Goal: Information Seeking & Learning: Learn about a topic

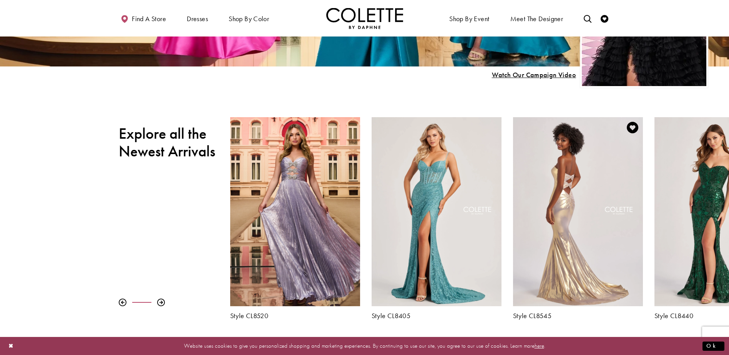
scroll to position [269, 0]
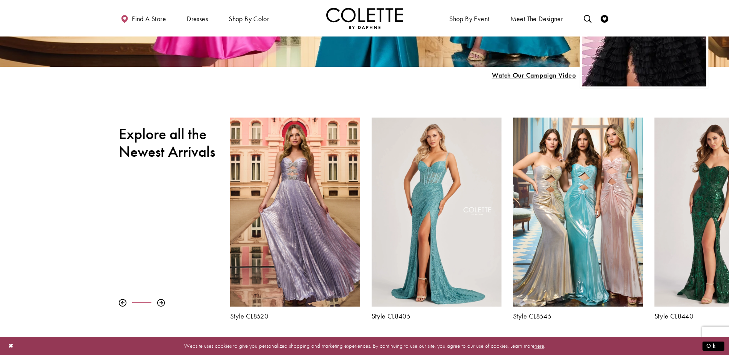
click at [156, 304] on div at bounding box center [175, 303] width 112 height 8
click at [158, 304] on div at bounding box center [161, 303] width 8 height 8
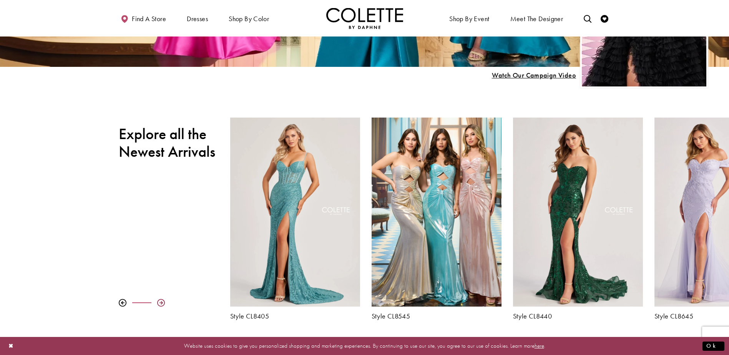
click at [158, 304] on div at bounding box center [161, 303] width 8 height 8
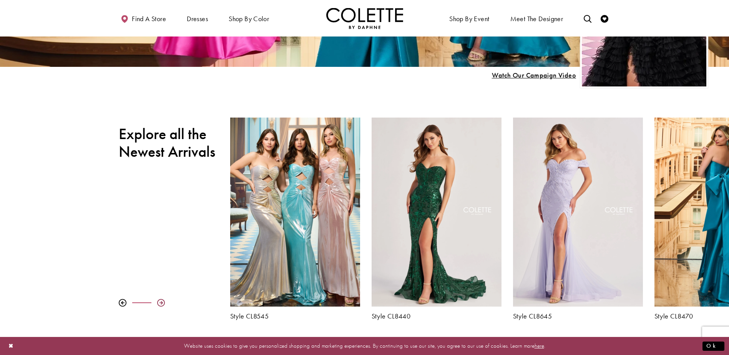
click at [158, 304] on div at bounding box center [161, 303] width 8 height 8
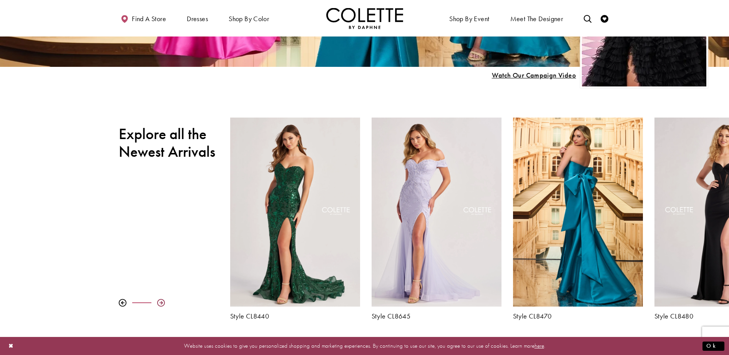
click at [158, 304] on div at bounding box center [161, 303] width 8 height 8
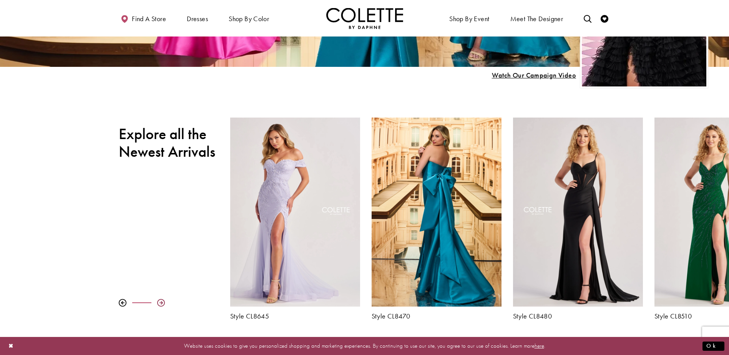
click at [158, 304] on div at bounding box center [161, 303] width 8 height 8
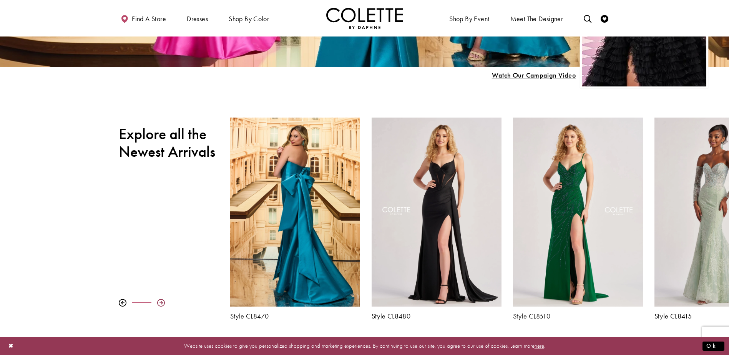
click at [158, 304] on div at bounding box center [161, 303] width 8 height 8
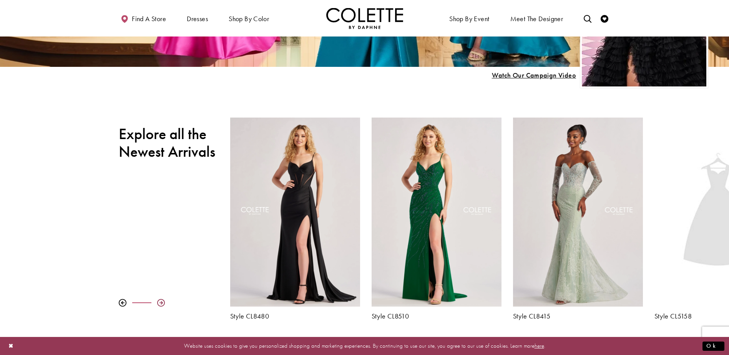
click at [158, 304] on div at bounding box center [161, 303] width 8 height 8
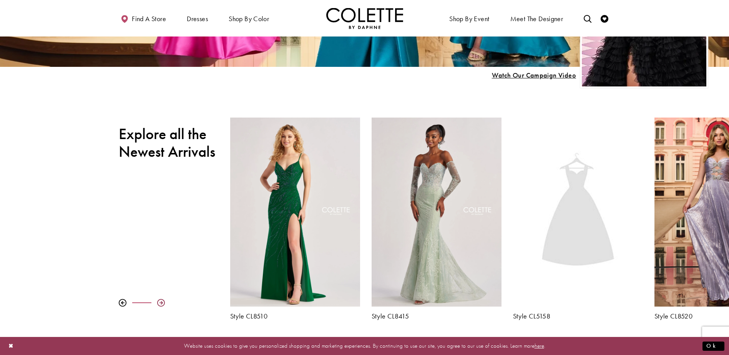
click at [158, 304] on div at bounding box center [161, 303] width 8 height 8
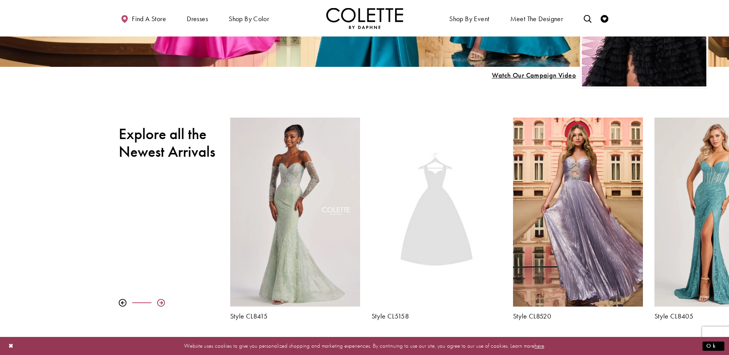
click at [158, 304] on div at bounding box center [161, 303] width 8 height 8
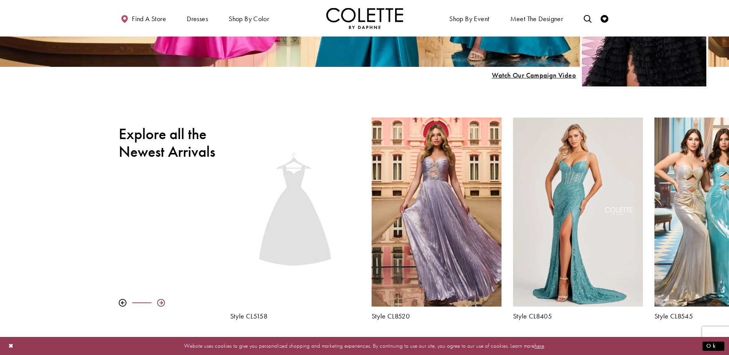
click at [158, 304] on div at bounding box center [161, 303] width 8 height 8
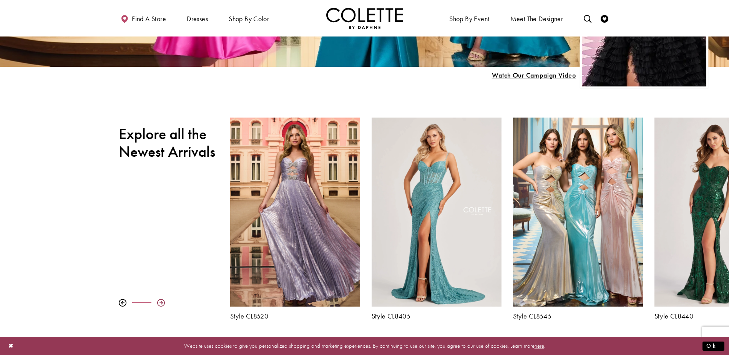
click at [158, 304] on div at bounding box center [161, 303] width 8 height 8
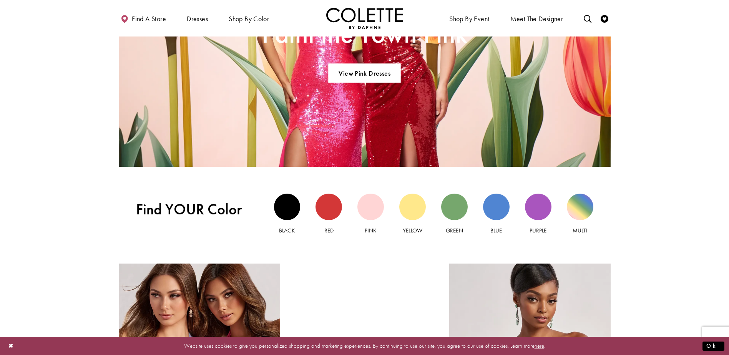
scroll to position [692, 0]
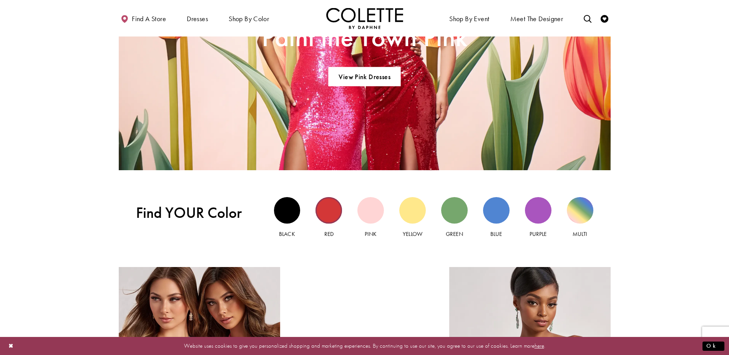
click at [329, 214] on div "Red view" at bounding box center [329, 210] width 27 height 27
click at [333, 209] on div "Red view" at bounding box center [329, 210] width 27 height 27
click at [331, 223] on div "Red view" at bounding box center [329, 210] width 27 height 27
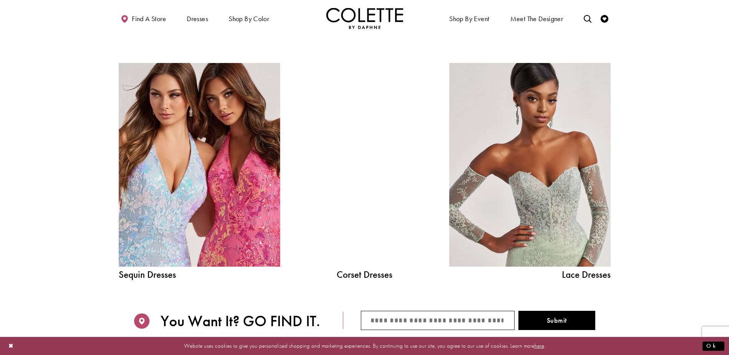
scroll to position [923, 0]
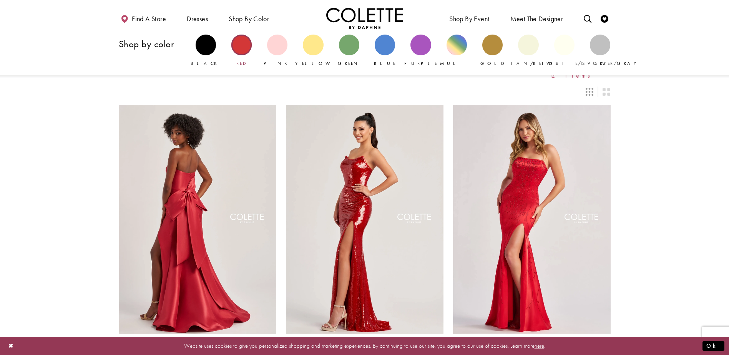
click at [244, 48] on div "Primary block" at bounding box center [241, 45] width 20 height 20
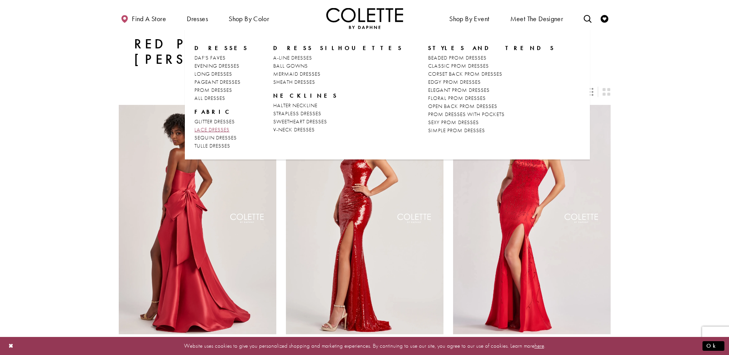
click at [221, 128] on span "LACE DRESSES" at bounding box center [212, 129] width 35 height 7
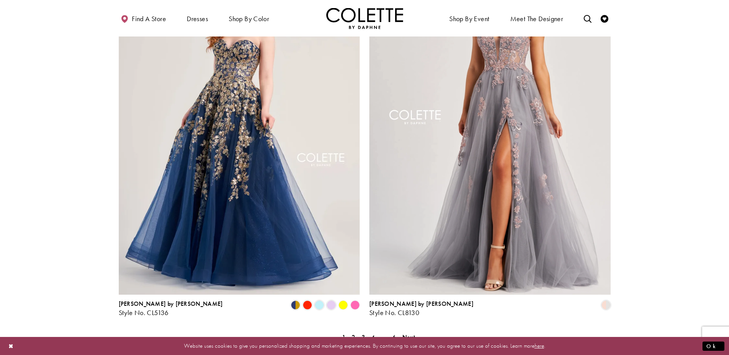
scroll to position [1384, 0]
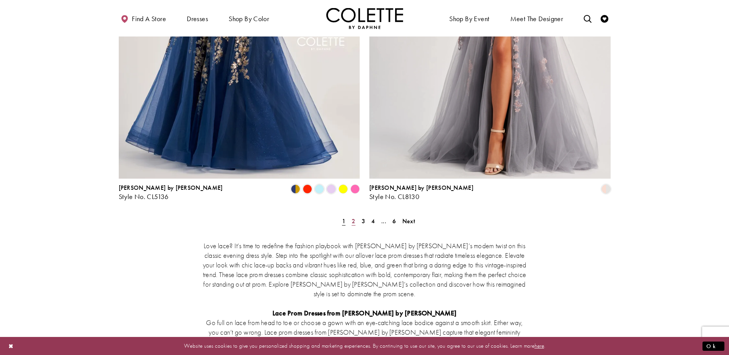
click at [354, 217] on span "2" at bounding box center [353, 221] width 3 height 8
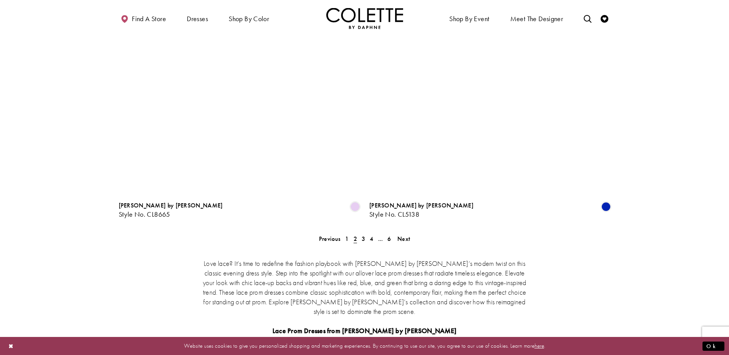
scroll to position [1272, 0]
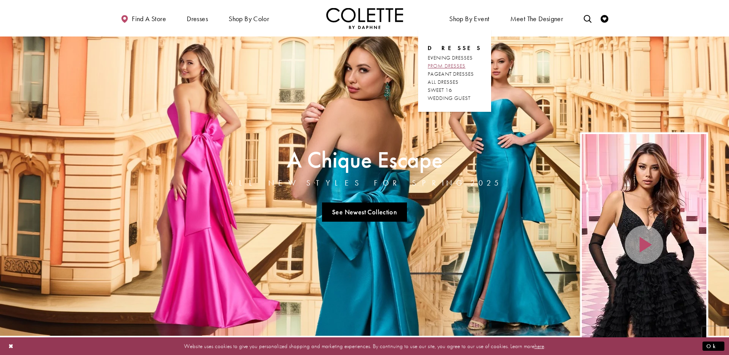
click at [463, 67] on span "PROM DRESSES" at bounding box center [447, 65] width 38 height 7
